Goal: Find specific page/section: Find specific page/section

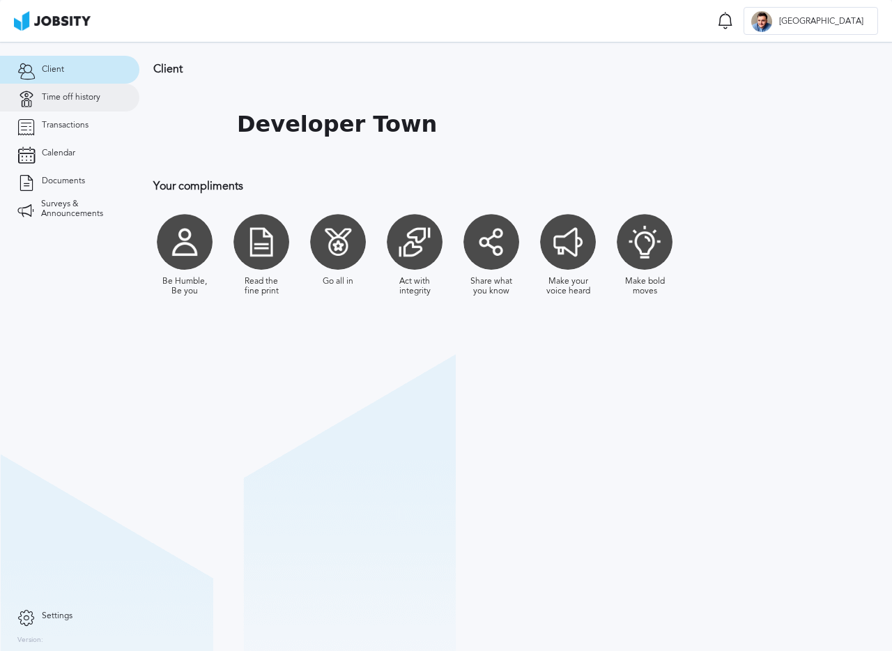
click at [81, 100] on span "Time off history" at bounding box center [71, 98] width 59 height 10
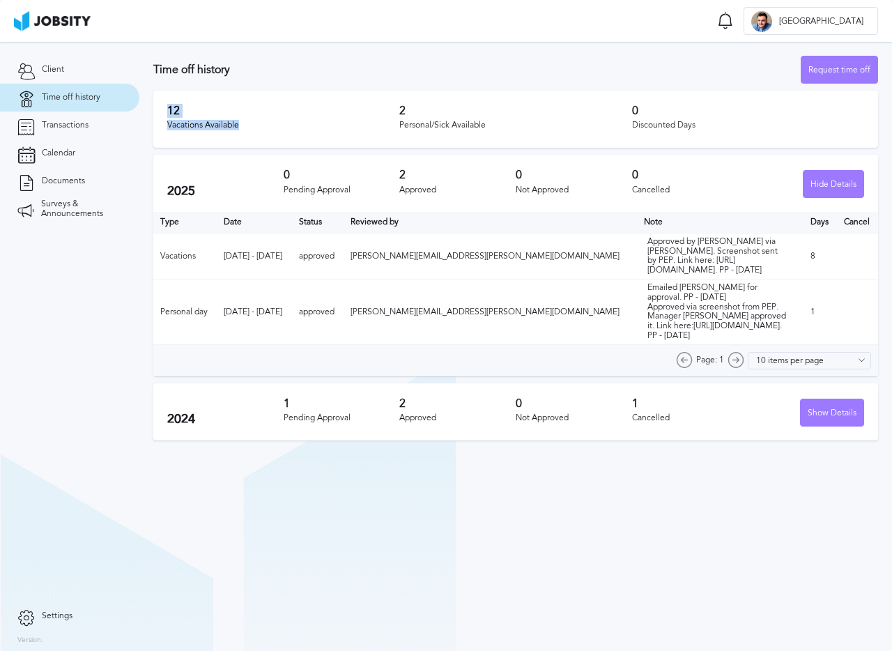
drag, startPoint x: 162, startPoint y: 111, endPoint x: 246, endPoint y: 126, distance: 85.7
click at [246, 126] on div "12 Vacations Available 2 Personal/Sick Available 0 Discounted Days" at bounding box center [515, 119] width 725 height 57
click at [246, 126] on div "Vacations Available" at bounding box center [283, 126] width 232 height 10
click at [93, 135] on link "Transactions" at bounding box center [69, 125] width 139 height 28
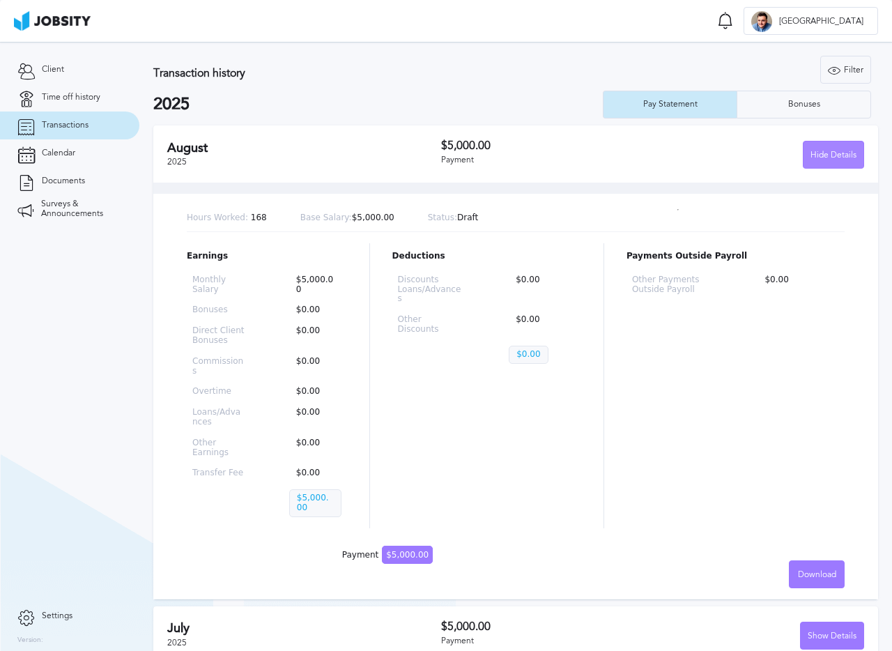
click at [842, 144] on div "Hide Details" at bounding box center [833, 155] width 60 height 28
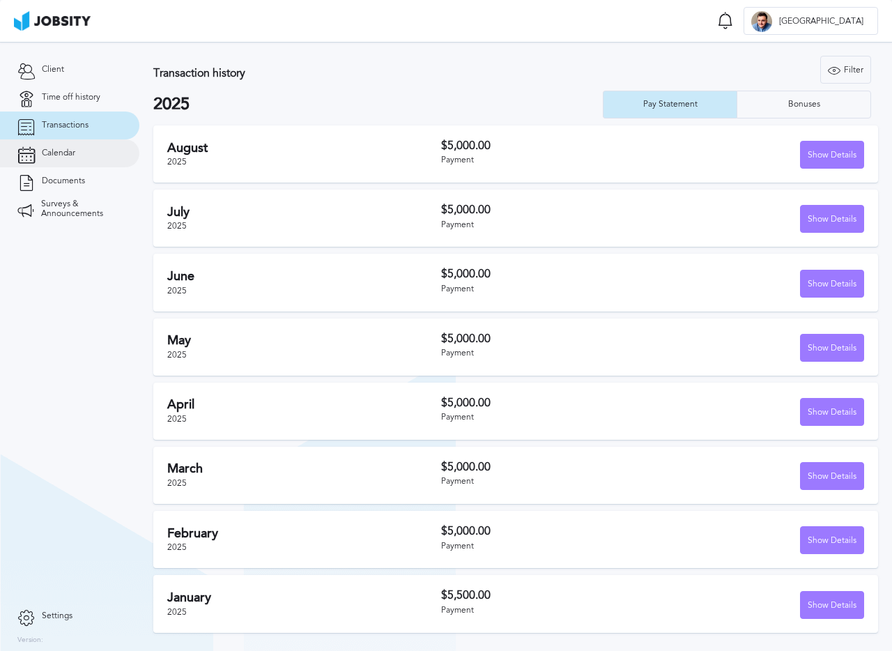
click at [78, 156] on link "Calendar" at bounding box center [69, 153] width 139 height 28
